Goal: Check status: Check status

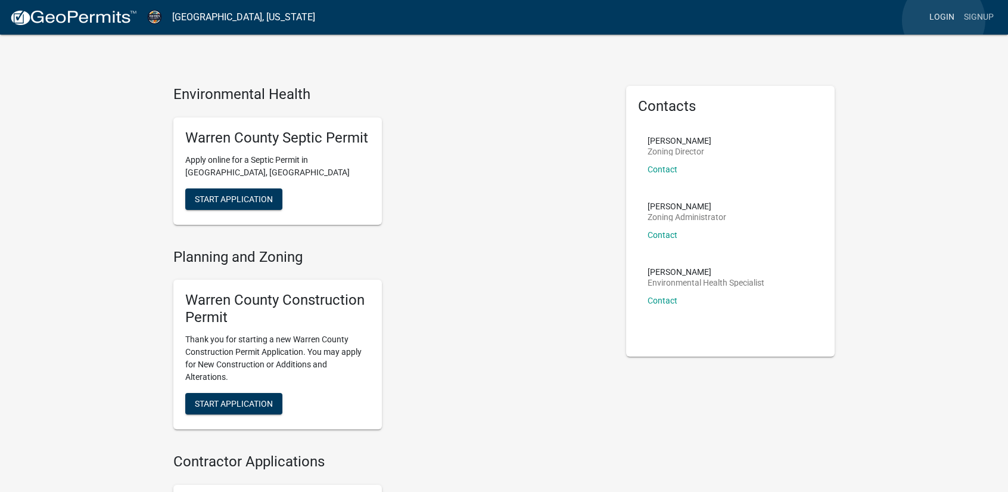
click at [944, 20] on link "Login" at bounding box center [942, 17] width 35 height 23
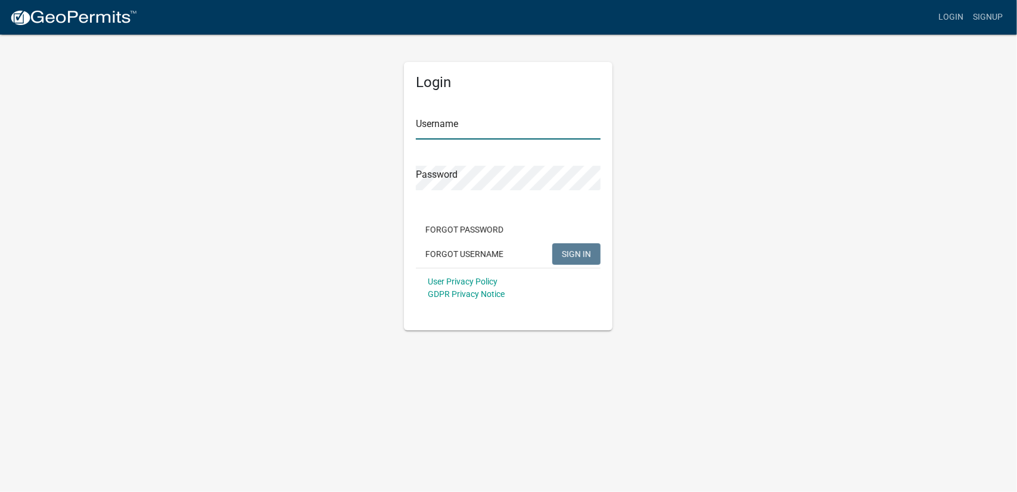
type input "[EMAIL_ADDRESS][DOMAIN_NAME]"
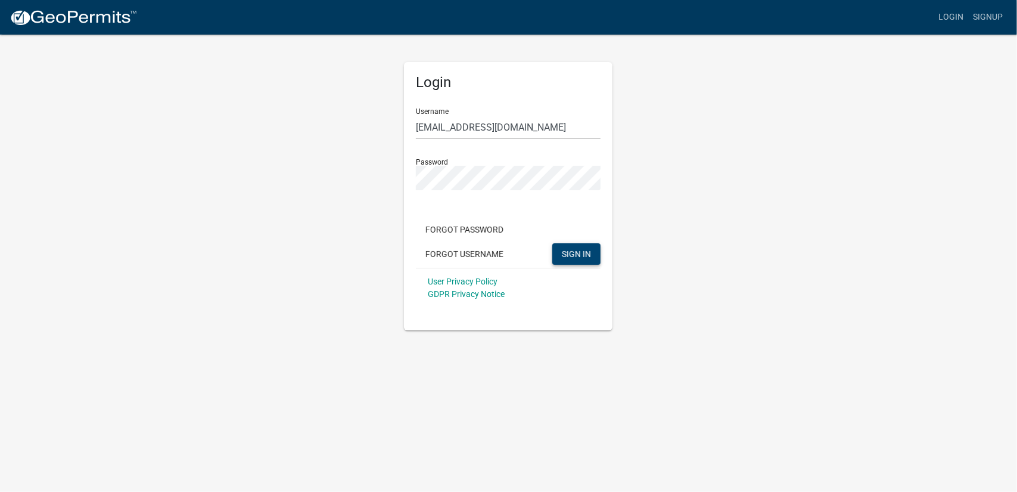
click at [582, 263] on button "SIGN IN" at bounding box center [576, 253] width 48 height 21
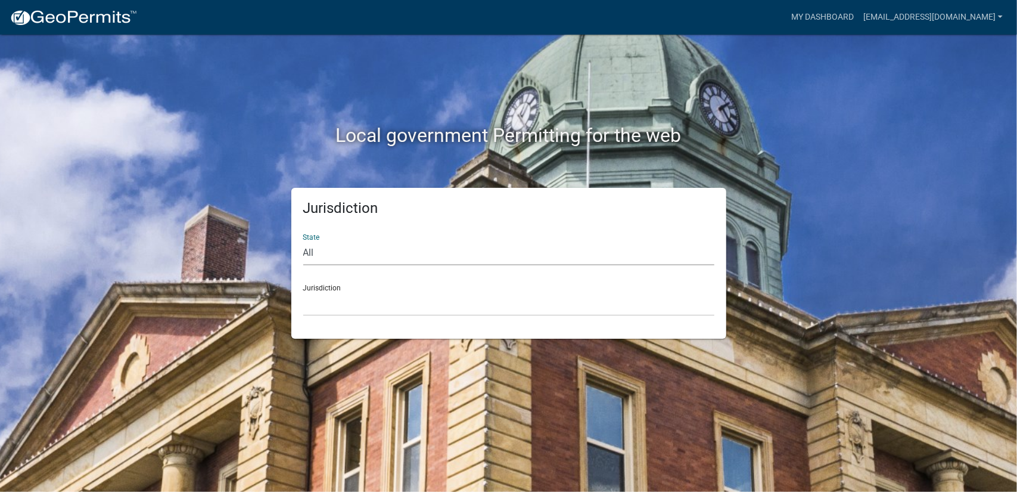
click at [318, 252] on select "All [US_STATE] [US_STATE] [US_STATE] [US_STATE] [US_STATE] [US_STATE] [US_STATE…" at bounding box center [508, 253] width 411 height 24
select select "[US_STATE]"
click at [303, 241] on select "All [US_STATE] [US_STATE] [US_STATE] [US_STATE] [US_STATE] [US_STATE] [US_STATE…" at bounding box center [508, 253] width 411 height 24
click at [350, 308] on select "[GEOGRAPHIC_DATA], [US_STATE] [GEOGRAPHIC_DATA], [US_STATE] [GEOGRAPHIC_DATA], …" at bounding box center [508, 303] width 411 height 24
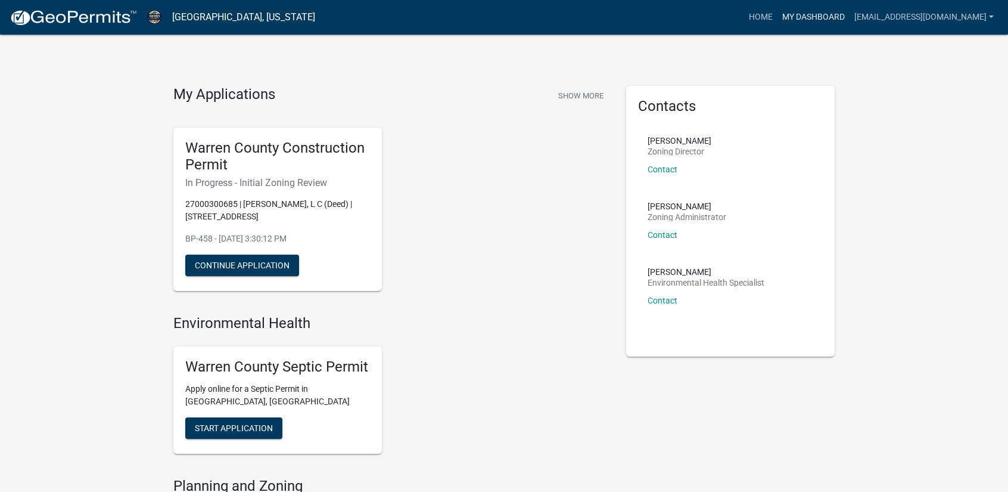
click at [816, 16] on link "My Dashboard" at bounding box center [814, 17] width 72 height 23
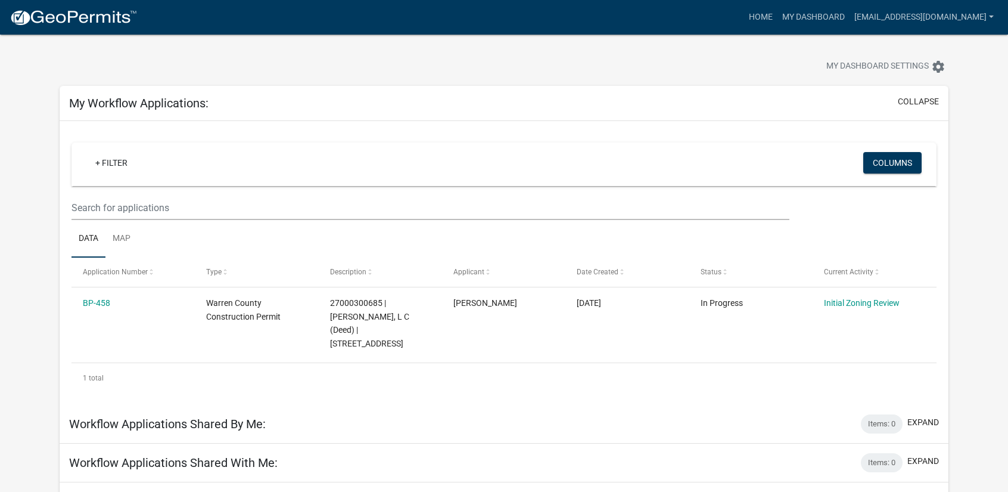
scroll to position [61, 0]
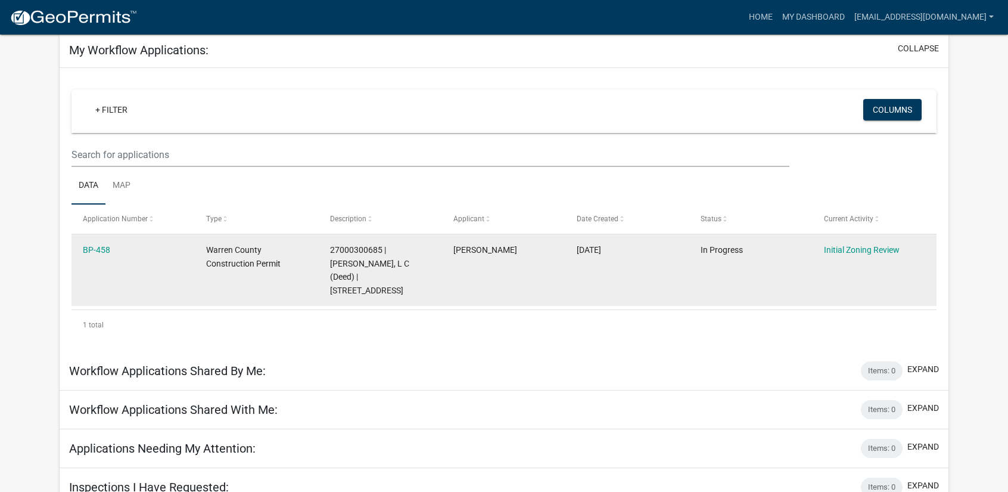
drag, startPoint x: 79, startPoint y: 250, endPoint x: 751, endPoint y: 259, distance: 672.3
click at [751, 259] on div "BP-458 Warren County Construction Permit 27000300685 | KRAUSEWA, L C (Deed) | 1…" at bounding box center [504, 270] width 865 height 72
copy div "BP-458 Warren County Construction Permit 27000300685 | KRAUSEWA, L C (Deed) | 1…"
click at [221, 257] on div "Warren County Construction Permit" at bounding box center [256, 256] width 101 height 27
click at [92, 251] on link "BP-458" at bounding box center [96, 250] width 27 height 10
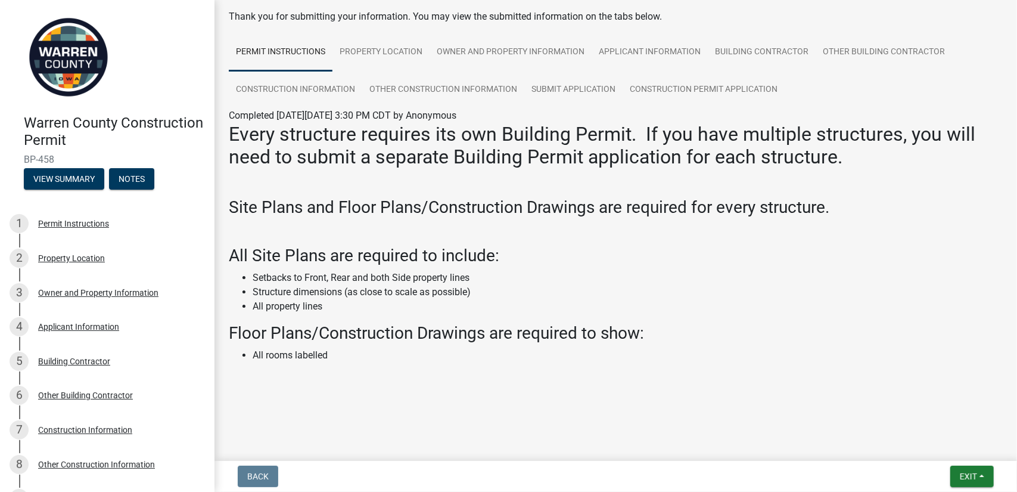
scroll to position [57, 0]
